Goal: Transaction & Acquisition: Purchase product/service

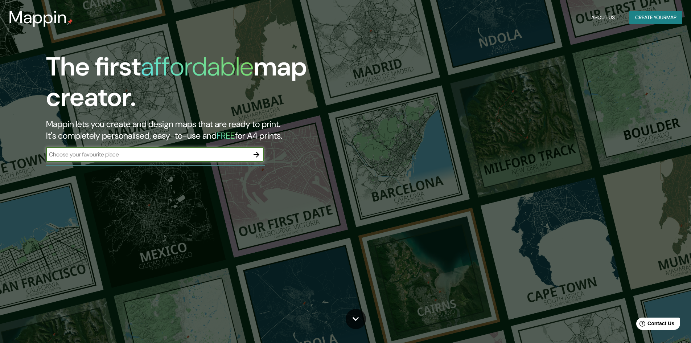
click at [152, 152] on input "text" at bounding box center [147, 154] width 203 height 8
type input "[GEOGRAPHIC_DATA]"
click at [256, 156] on icon "button" at bounding box center [256, 154] width 9 height 9
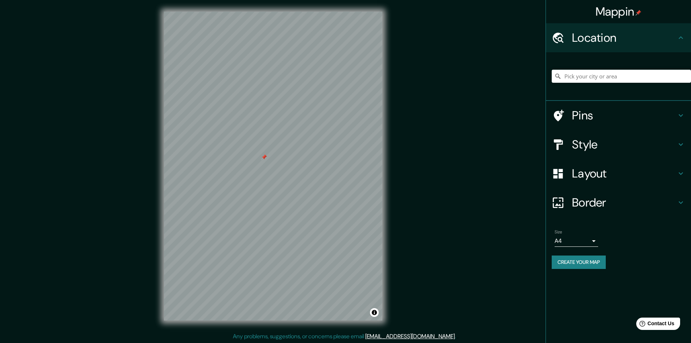
click at [577, 115] on h4 "Pins" at bounding box center [624, 115] width 105 height 15
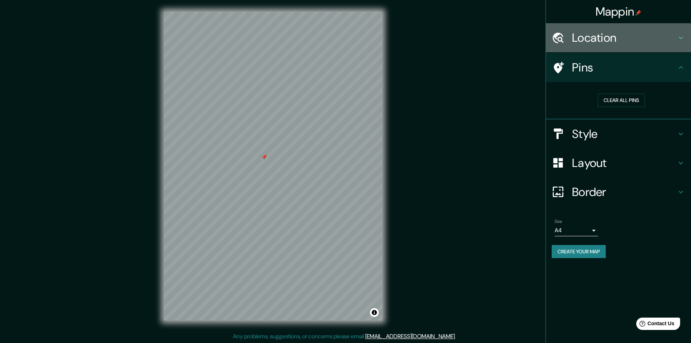
click at [595, 40] on h4 "Location" at bounding box center [624, 37] width 105 height 15
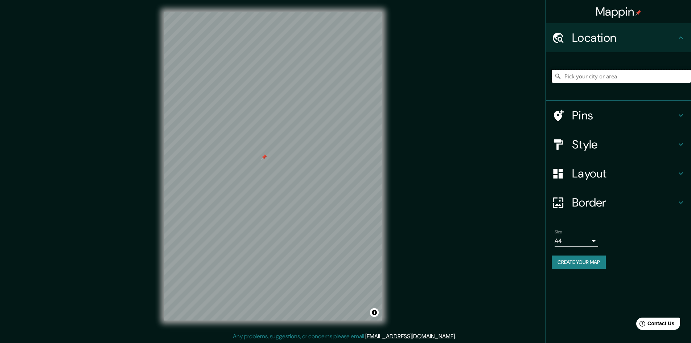
click at [595, 72] on input "Pick your city or area" at bounding box center [621, 76] width 139 height 13
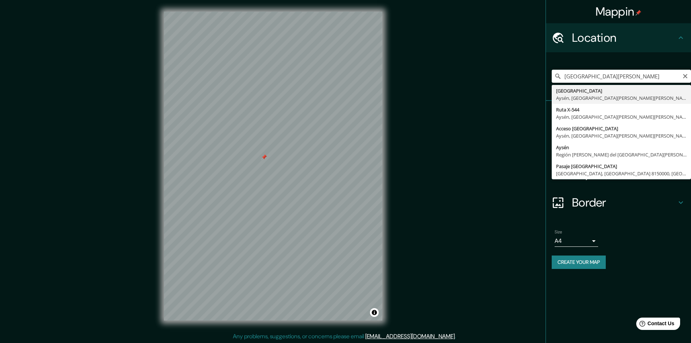
type input "[GEOGRAPHIC_DATA][PERSON_NAME][GEOGRAPHIC_DATA], [GEOGRAPHIC_DATA][PERSON_NAME]…"
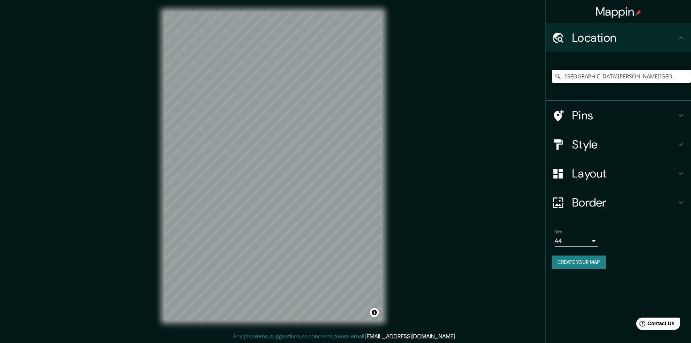
click at [582, 111] on h4 "Pins" at bounding box center [624, 115] width 105 height 15
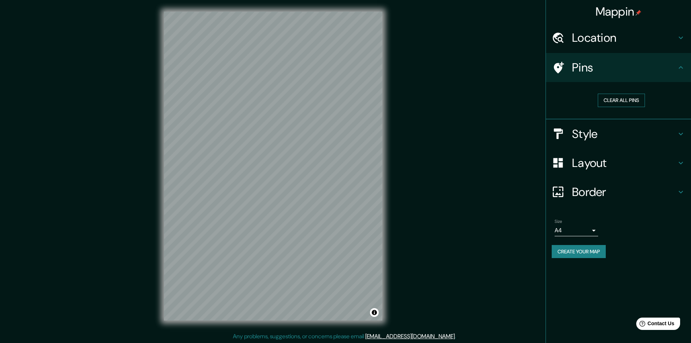
click at [606, 101] on button "Clear all pins" at bounding box center [621, 100] width 47 height 13
click at [615, 104] on button "Clear all pins" at bounding box center [621, 100] width 47 height 13
click at [586, 167] on h4 "Layout" at bounding box center [624, 163] width 105 height 15
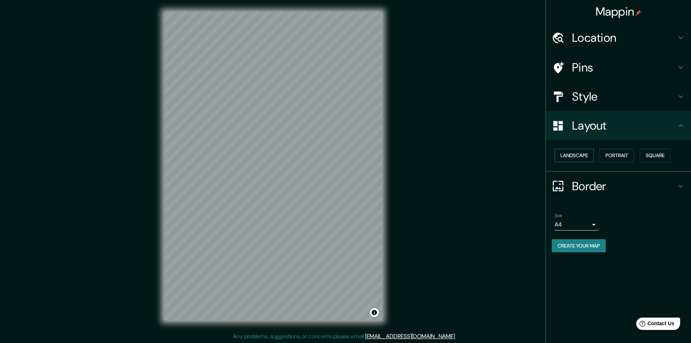
click at [583, 158] on button "Landscape" at bounding box center [574, 155] width 39 height 13
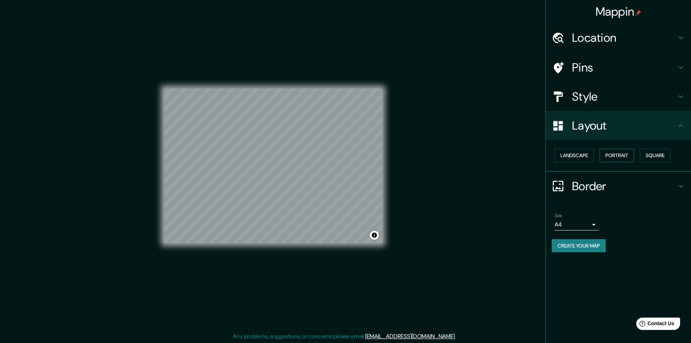
click at [617, 158] on button "Portrait" at bounding box center [617, 155] width 34 height 13
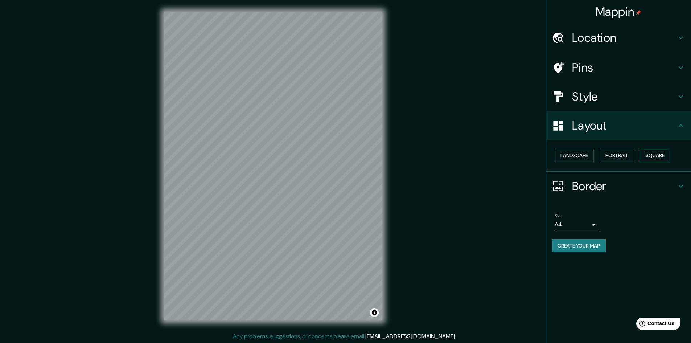
click at [659, 156] on button "Square" at bounding box center [655, 155] width 30 height 13
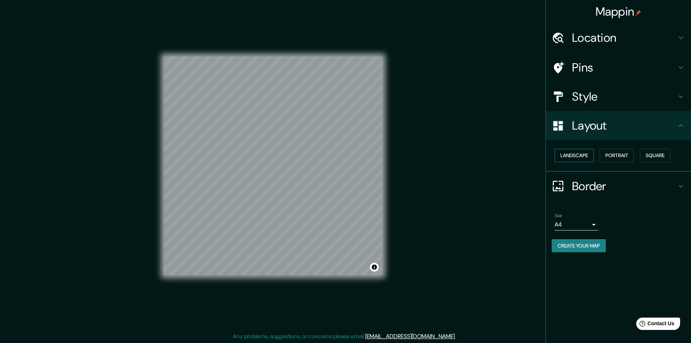
click at [574, 157] on button "Landscape" at bounding box center [574, 155] width 39 height 13
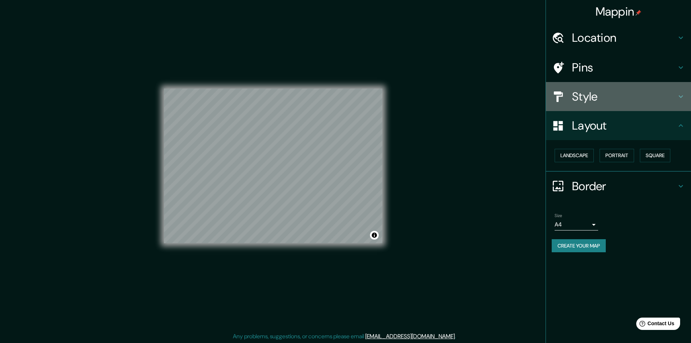
click at [597, 100] on h4 "Style" at bounding box center [624, 96] width 105 height 15
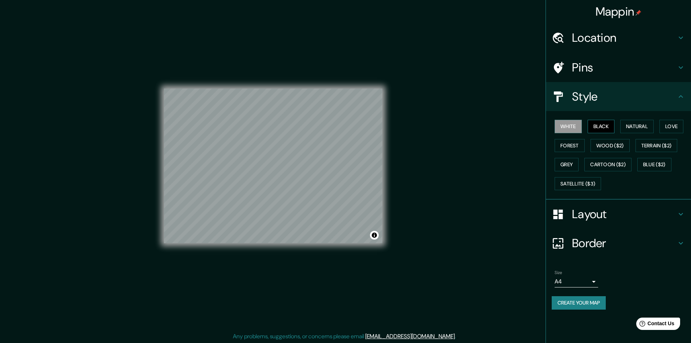
click at [605, 127] on button "Black" at bounding box center [601, 126] width 27 height 13
click at [638, 126] on button "Natural" at bounding box center [637, 126] width 33 height 13
click at [670, 124] on button "Love" at bounding box center [672, 126] width 24 height 13
click at [624, 142] on button "Wood ($2)" at bounding box center [610, 145] width 39 height 13
click at [574, 147] on button "Forest" at bounding box center [570, 145] width 30 height 13
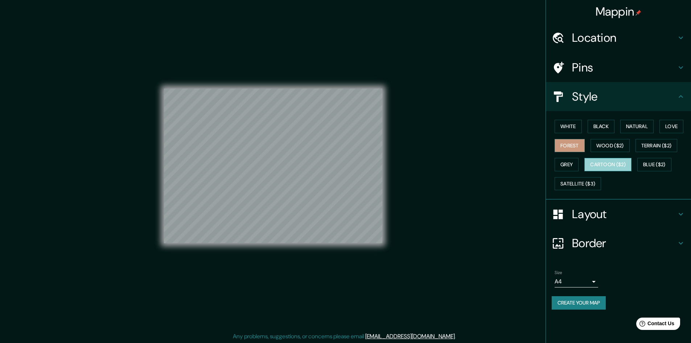
click at [597, 162] on button "Cartoon ($2)" at bounding box center [608, 164] width 47 height 13
click at [567, 163] on button "Grey" at bounding box center [567, 164] width 24 height 13
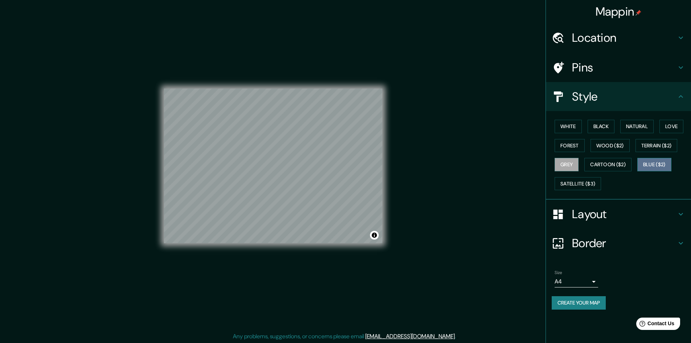
click at [651, 163] on button "Blue ($2)" at bounding box center [655, 164] width 34 height 13
click at [655, 148] on button "Terrain ($2)" at bounding box center [657, 145] width 42 height 13
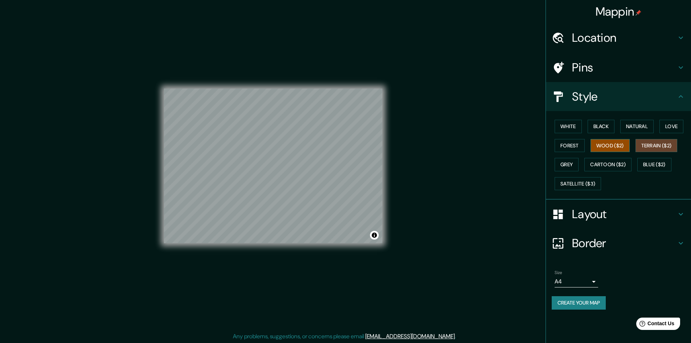
click at [605, 148] on button "Wood ($2)" at bounding box center [610, 145] width 39 height 13
click at [578, 153] on div "White Black Natural Love Forest Wood ($2) Terrain ($2) Grey Cartoon ($2) Blue (…" at bounding box center [621, 155] width 139 height 76
click at [572, 147] on button "Forest" at bounding box center [570, 145] width 30 height 13
click at [570, 167] on button "Grey" at bounding box center [567, 164] width 24 height 13
click at [665, 130] on button "Love" at bounding box center [672, 126] width 24 height 13
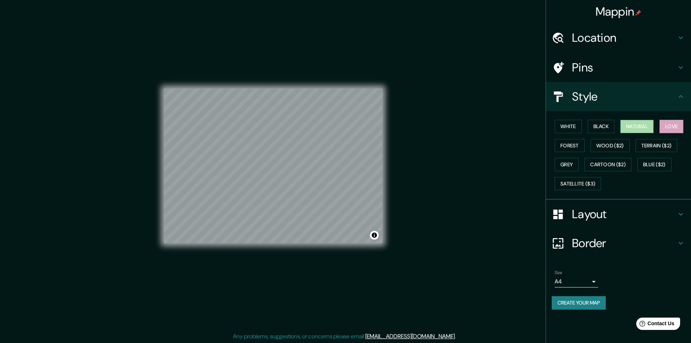
click at [647, 130] on button "Natural" at bounding box center [637, 126] width 33 height 13
